Goal: Obtain resource: Download file/media

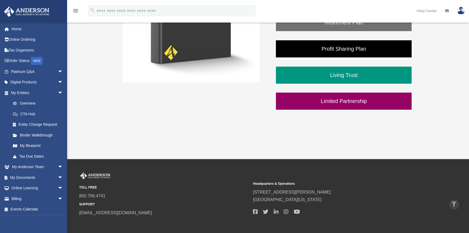
scroll to position [125, 0]
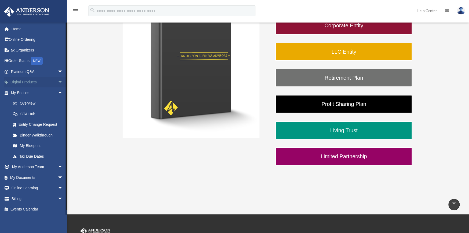
click at [58, 80] on span "arrow_drop_down" at bounding box center [63, 82] width 11 height 11
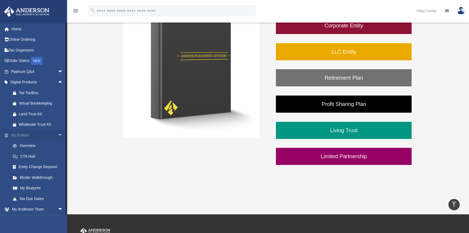
click at [58, 134] on span "arrow_drop_down" at bounding box center [63, 135] width 11 height 11
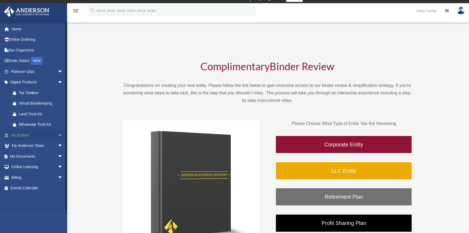
scroll to position [0, 0]
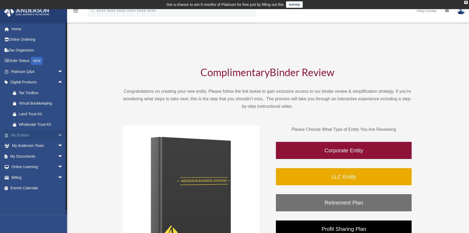
click at [58, 134] on span "arrow_drop_up" at bounding box center [63, 135] width 11 height 11
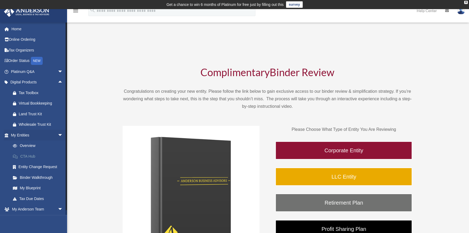
click at [28, 154] on link "CTA Hub" at bounding box center [40, 156] width 64 height 11
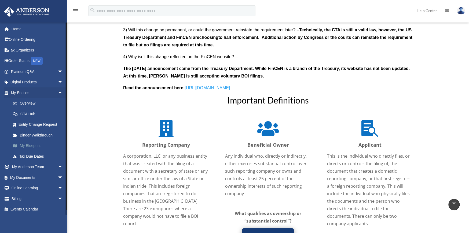
click at [29, 145] on link "My Blueprint" at bounding box center [40, 146] width 64 height 11
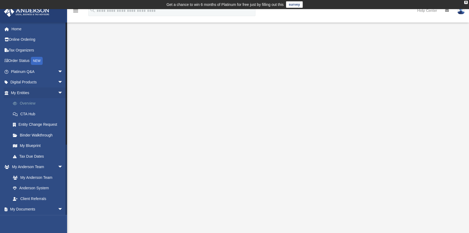
click at [30, 103] on link "Overview" at bounding box center [40, 103] width 64 height 11
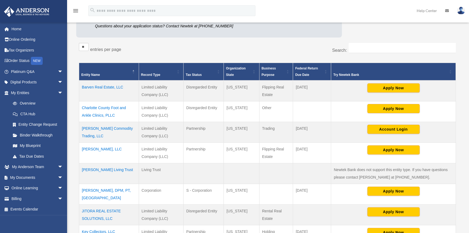
scroll to position [107, 0]
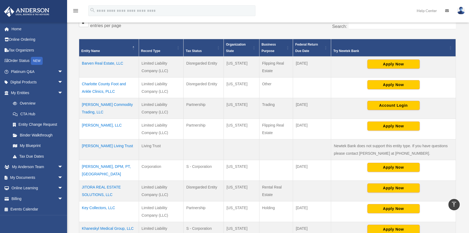
click at [95, 103] on td "Constantine Commodity Trading, LLC" at bounding box center [109, 108] width 60 height 21
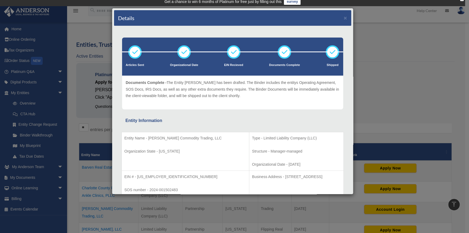
scroll to position [0, 0]
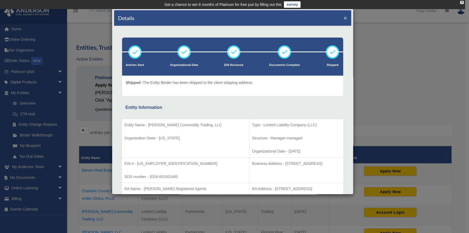
click at [344, 15] on button "×" at bounding box center [345, 18] width 3 height 6
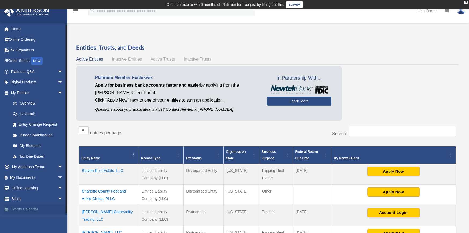
scroll to position [1, 0]
click at [58, 174] on span "arrow_drop_down" at bounding box center [63, 177] width 11 height 11
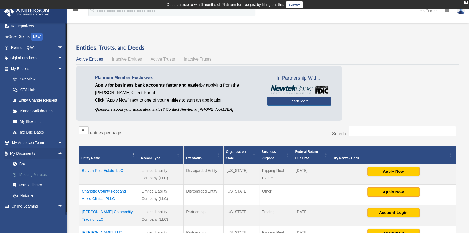
scroll to position [43, 0]
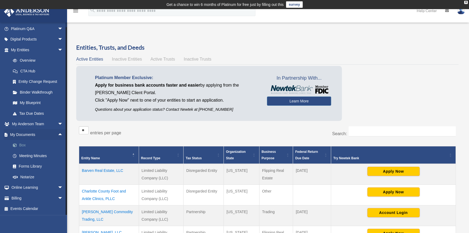
click at [23, 144] on link "Box" at bounding box center [40, 145] width 64 height 11
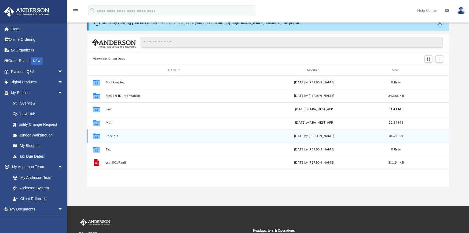
scroll to position [27, 0]
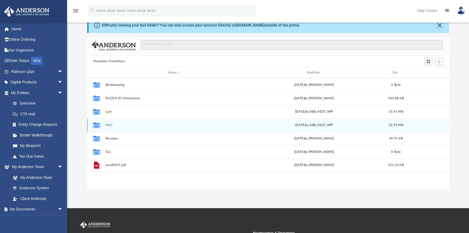
click at [108, 123] on button "Mail" at bounding box center [173, 124] width 137 height 3
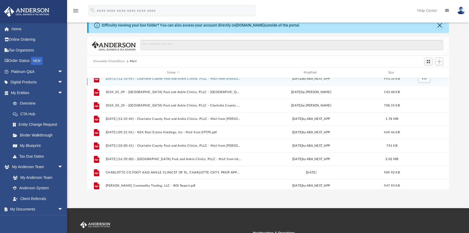
scroll to position [251, 0]
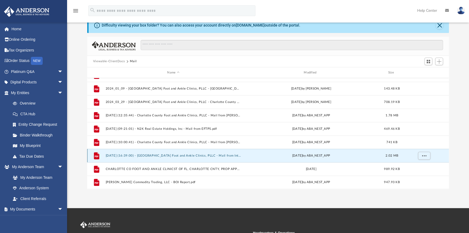
click at [130, 156] on div "File 2022_01_05 - Khaneskyl Medical Group, LLC - Charlotte County Property Appr…" at bounding box center [268, 133] width 362 height 111
click at [112, 155] on button "2025.07.30 (16:39:00) - Charlotte County Foot and Ankle Clinics, PLLC - Mail fr…" at bounding box center [172, 155] width 135 height 3
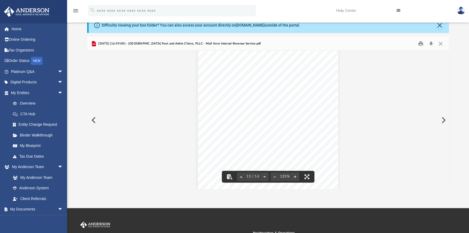
scroll to position [4158, 0]
click at [440, 43] on button "Close" at bounding box center [441, 43] width 10 height 8
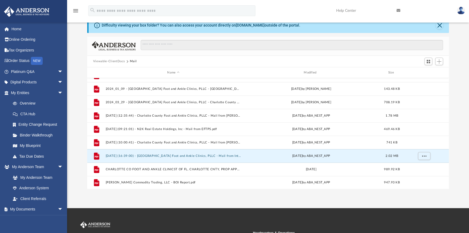
scroll to position [251, 0]
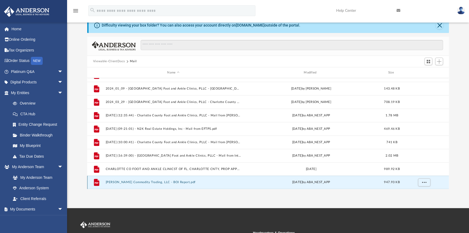
click at [116, 181] on div "File 2022_01_05 - Khaneskyl Medical Group, LLC - Charlotte County Property Appr…" at bounding box center [268, 133] width 362 height 111
click at [137, 182] on button "Constantine Commodity Trading, LLC - BOI Report.pdf" at bounding box center [172, 182] width 135 height 3
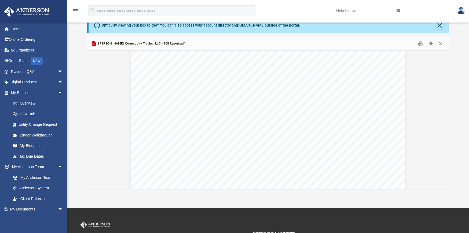
scroll to position [1672, 0]
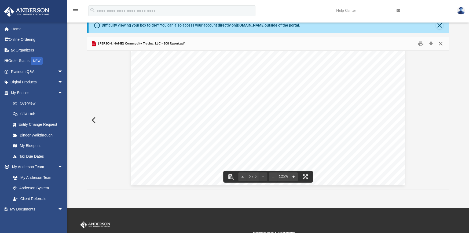
click at [441, 45] on button "Close" at bounding box center [441, 43] width 10 height 8
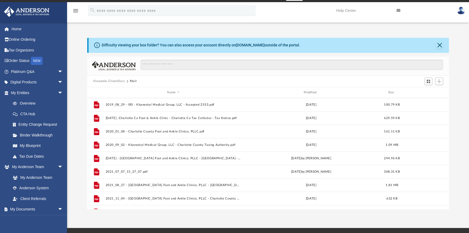
scroll to position [0, 0]
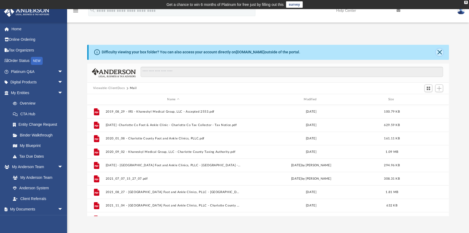
click at [438, 51] on button "Close" at bounding box center [440, 53] width 8 height 8
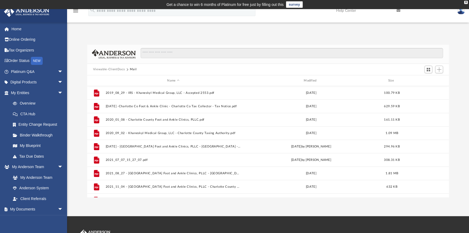
click at [75, 11] on icon "menu" at bounding box center [75, 11] width 6 height 6
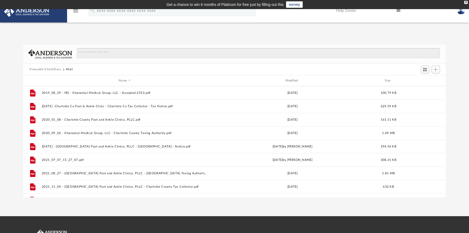
scroll to position [4, 4]
click at [75, 12] on icon "menu" at bounding box center [75, 11] width 6 height 6
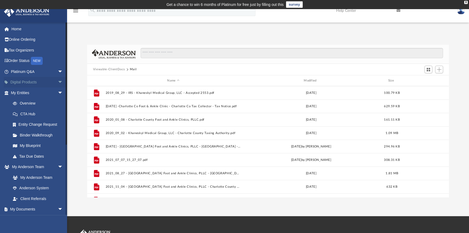
click at [58, 81] on span "arrow_drop_down" at bounding box center [63, 82] width 11 height 11
click at [58, 81] on span "arrow_drop_up" at bounding box center [63, 82] width 11 height 11
click at [58, 81] on span "arrow_drop_down" at bounding box center [63, 82] width 11 height 11
click at [58, 81] on span "arrow_drop_up" at bounding box center [63, 82] width 11 height 11
click at [30, 101] on link "Overview" at bounding box center [40, 103] width 64 height 11
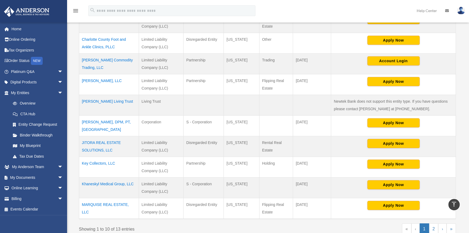
scroll to position [161, 0]
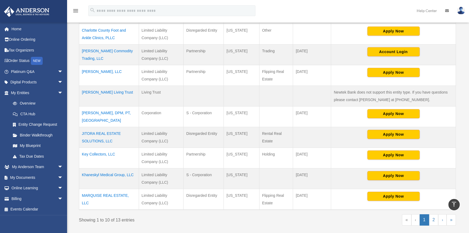
click at [92, 50] on td "Constantine Commodity Trading, LLC" at bounding box center [109, 54] width 60 height 21
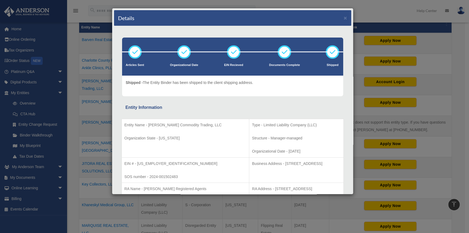
scroll to position [107, 0]
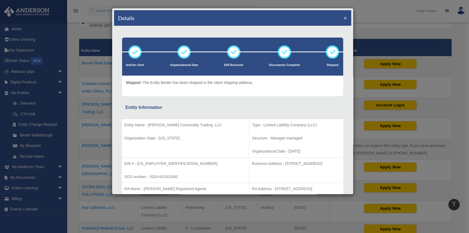
click at [344, 18] on button "×" at bounding box center [345, 18] width 3 height 6
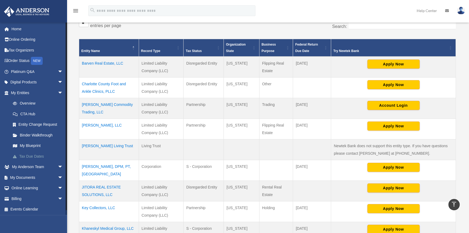
click at [34, 155] on link "Tax Due Dates" at bounding box center [40, 156] width 64 height 11
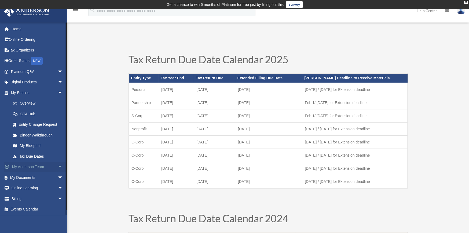
click at [58, 166] on span "arrow_drop_down" at bounding box center [63, 167] width 11 height 11
click at [58, 166] on span "arrow_drop_up" at bounding box center [63, 167] width 11 height 11
click at [58, 176] on span "arrow_drop_down" at bounding box center [63, 177] width 11 height 11
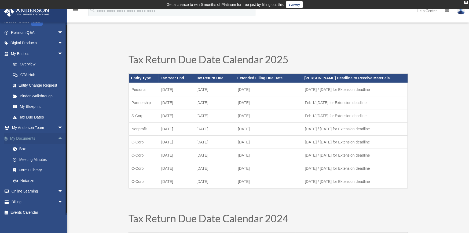
scroll to position [43, 0]
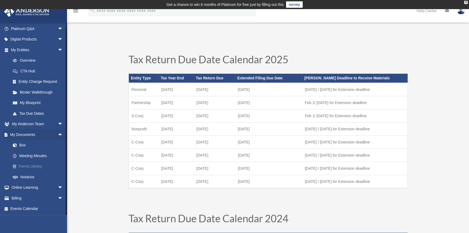
click at [33, 166] on link "Forms Library" at bounding box center [40, 166] width 64 height 11
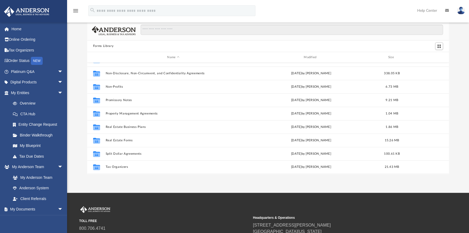
scroll to position [79, 0]
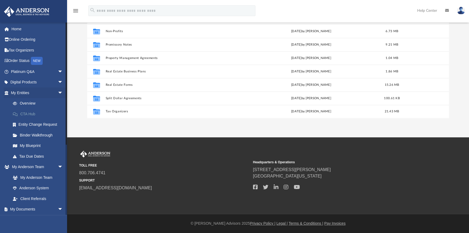
click at [25, 115] on link "CTA Hub" at bounding box center [40, 114] width 64 height 11
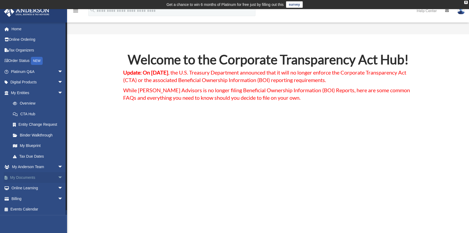
click at [32, 176] on link "My Documents arrow_drop_down" at bounding box center [37, 177] width 67 height 11
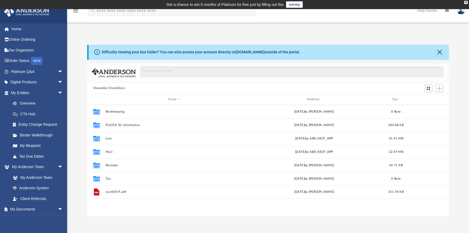
scroll to position [4, 4]
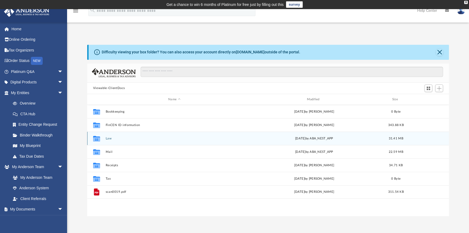
click at [108, 139] on button "Law" at bounding box center [173, 138] width 137 height 3
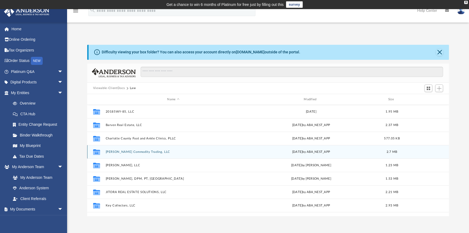
click at [113, 152] on button "Constantine Commodity Trading, LLC" at bounding box center [172, 151] width 135 height 3
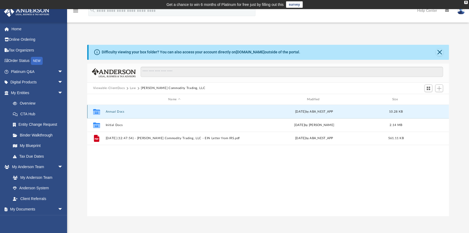
click at [115, 112] on button "Annual Docs" at bounding box center [173, 111] width 137 height 3
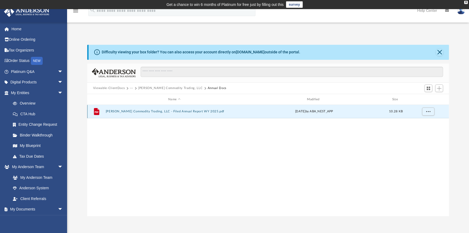
click at [120, 112] on button "Constantine Commodity Trading, LLC - Filed Annual Report WY 2025.pdf" at bounding box center [173, 111] width 137 height 3
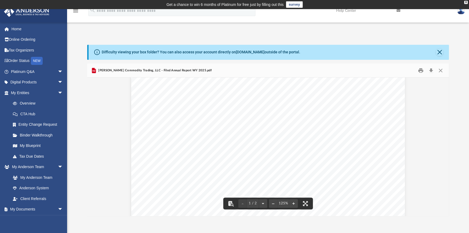
scroll to position [0, 0]
click at [440, 69] on button "Close" at bounding box center [441, 70] width 10 height 8
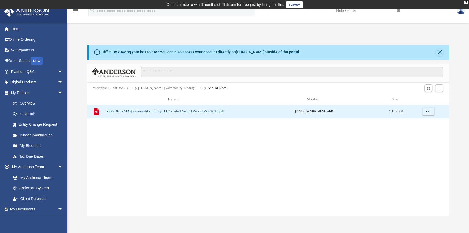
click at [173, 88] on button "Constantine Commodity Trading, LLC" at bounding box center [170, 88] width 64 height 5
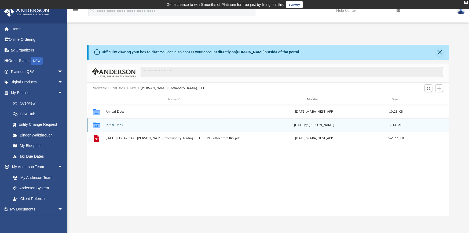
click at [113, 125] on button "Initial Docs" at bounding box center [173, 124] width 137 height 3
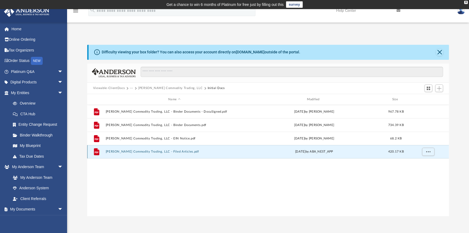
click at [116, 152] on button "Constantine Commodity Trading, LLC - Filed Articles.pdf" at bounding box center [173, 151] width 137 height 3
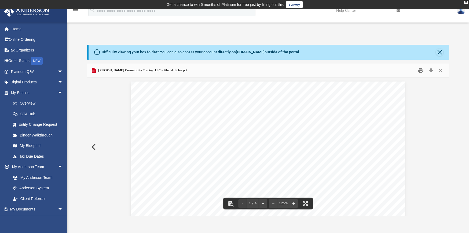
click at [419, 69] on button "Print" at bounding box center [421, 70] width 11 height 8
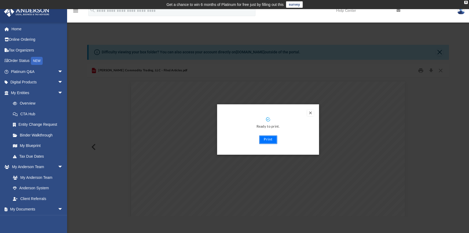
click at [269, 139] on button "Print" at bounding box center [268, 139] width 18 height 9
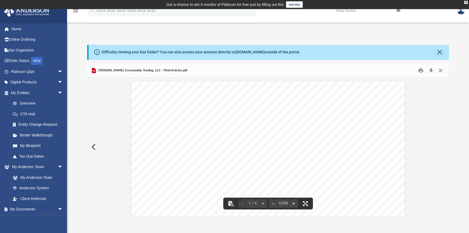
click at [440, 69] on button "Close" at bounding box center [441, 70] width 10 height 8
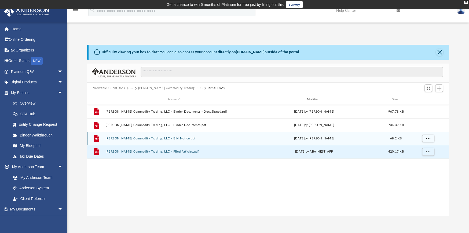
click at [116, 141] on div "File Constantine Commodity Trading, LLC - EIN Notice.pdf Thu Aug 8 2024 by Cale…" at bounding box center [268, 138] width 362 height 13
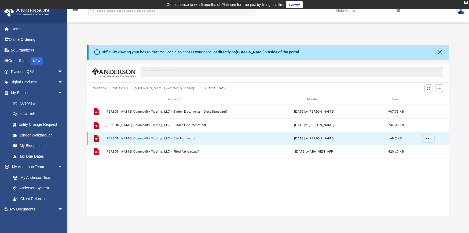
click at [133, 138] on button "Constantine Commodity Trading, LLC - EIN Notice.pdf" at bounding box center [173, 138] width 137 height 3
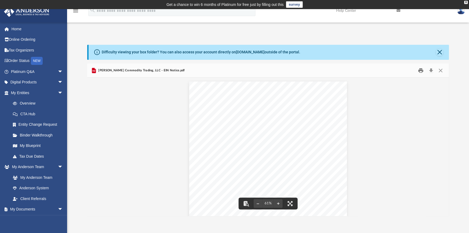
click at [420, 70] on button "Print" at bounding box center [421, 70] width 11 height 8
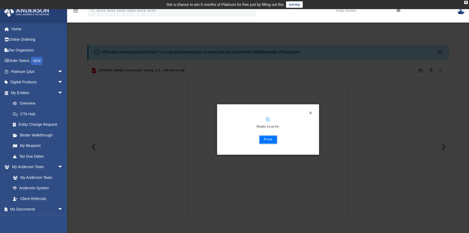
click at [267, 138] on button "Print" at bounding box center [268, 139] width 18 height 9
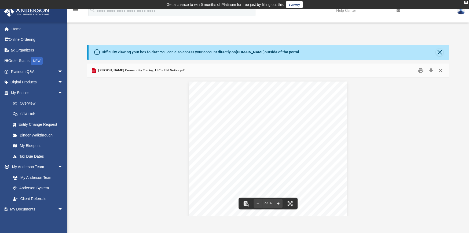
click at [438, 69] on button "Close" at bounding box center [441, 70] width 10 height 8
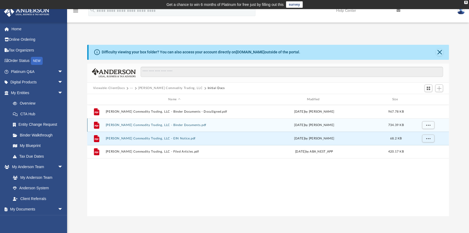
click at [121, 126] on button "Constantine Commodity Trading, LLC - Binder Documents.pdf" at bounding box center [173, 124] width 137 height 3
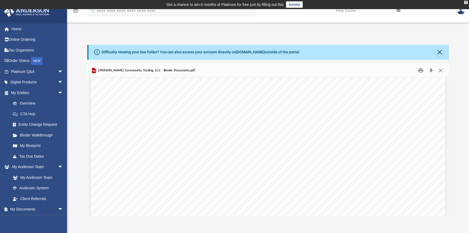
scroll to position [26147, 0]
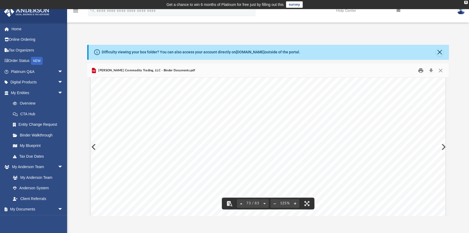
click at [421, 71] on button "Print" at bounding box center [421, 70] width 11 height 8
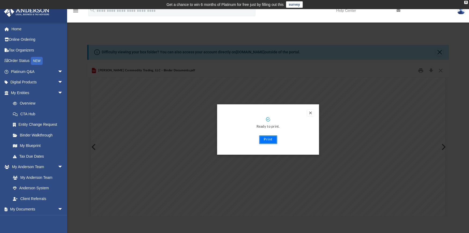
click at [268, 141] on button "Print" at bounding box center [268, 139] width 18 height 9
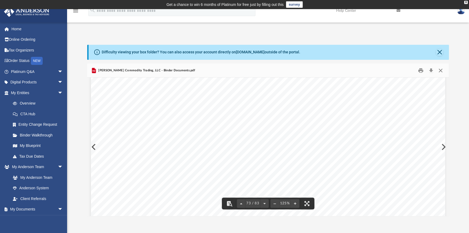
click at [440, 69] on button "Close" at bounding box center [441, 70] width 10 height 8
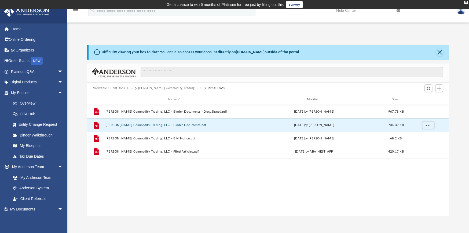
click at [157, 87] on button "Constantine Commodity Trading, LLC" at bounding box center [170, 88] width 64 height 5
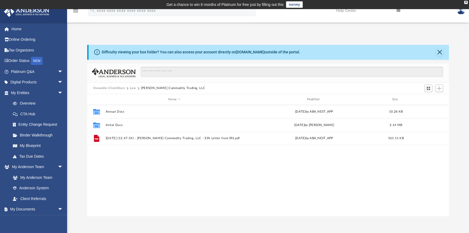
click at [133, 87] on button "Law" at bounding box center [133, 88] width 6 height 5
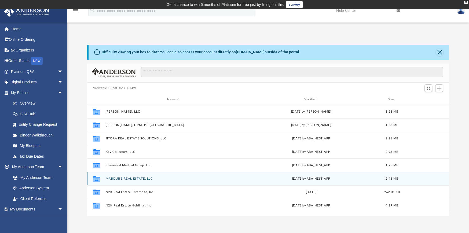
scroll to position [80, 0]
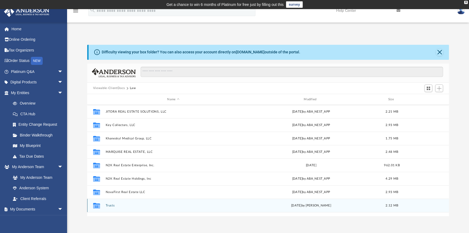
click at [112, 205] on button "Trusts" at bounding box center [172, 205] width 135 height 3
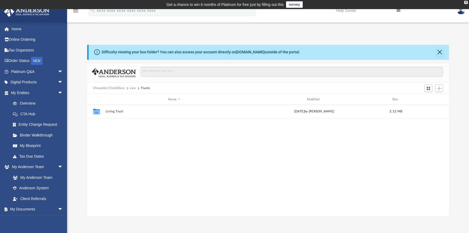
scroll to position [0, 0]
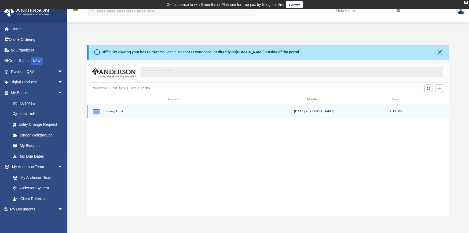
click at [114, 111] on button "Living Trust" at bounding box center [173, 111] width 137 height 3
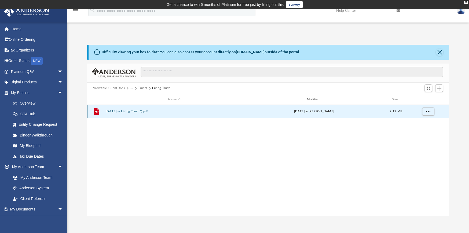
click at [136, 111] on button "2024.04.16 -- Living Trust Q.pdf" at bounding box center [173, 111] width 137 height 3
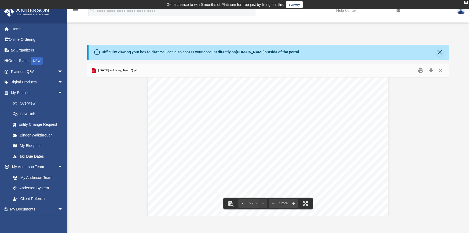
scroll to position [1508, 0]
click at [439, 71] on button "Close" at bounding box center [441, 70] width 10 height 8
